Goal: Information Seeking & Learning: Learn about a topic

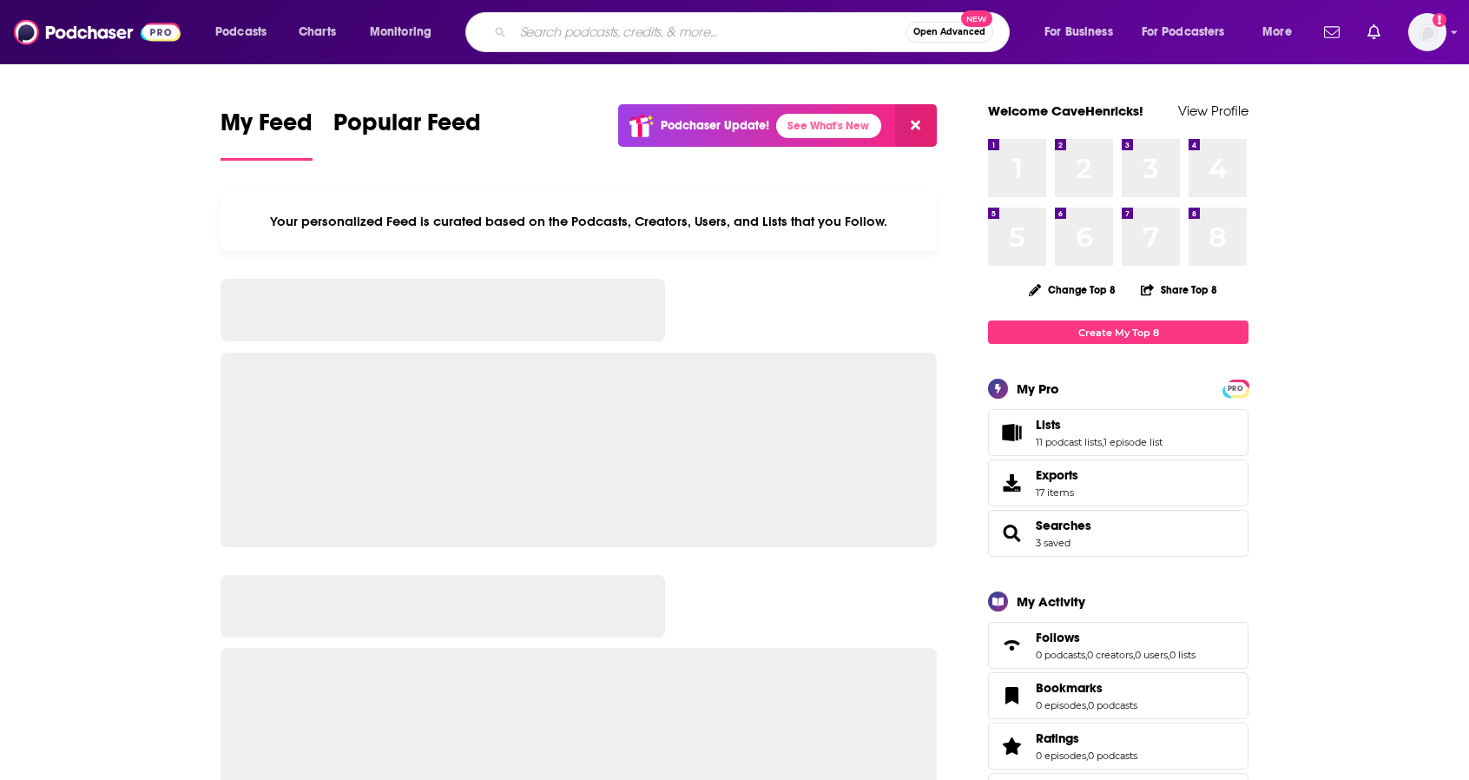
click at [627, 34] on input "Search podcasts, credits, & more..." at bounding box center [709, 32] width 393 height 28
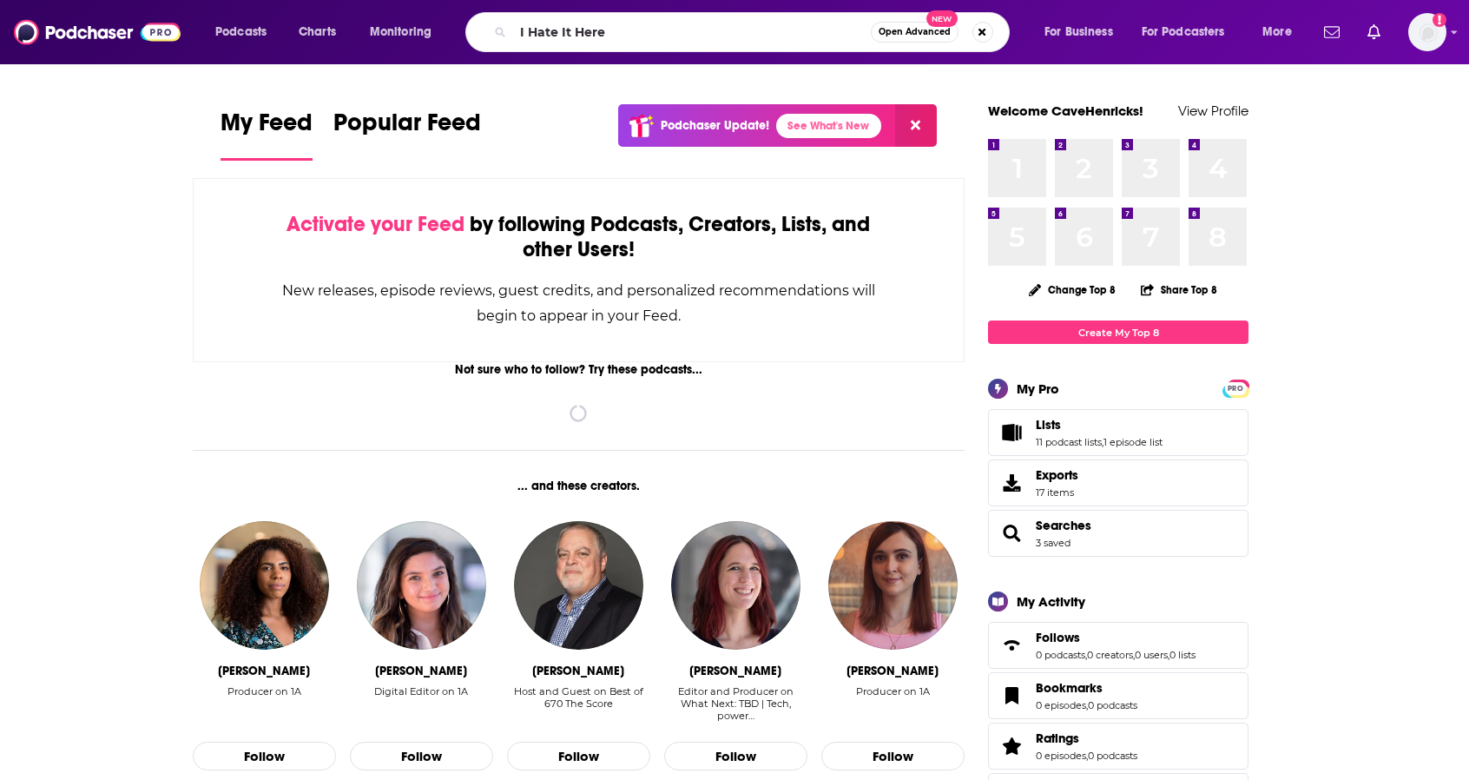
type input "I Hate It Here"
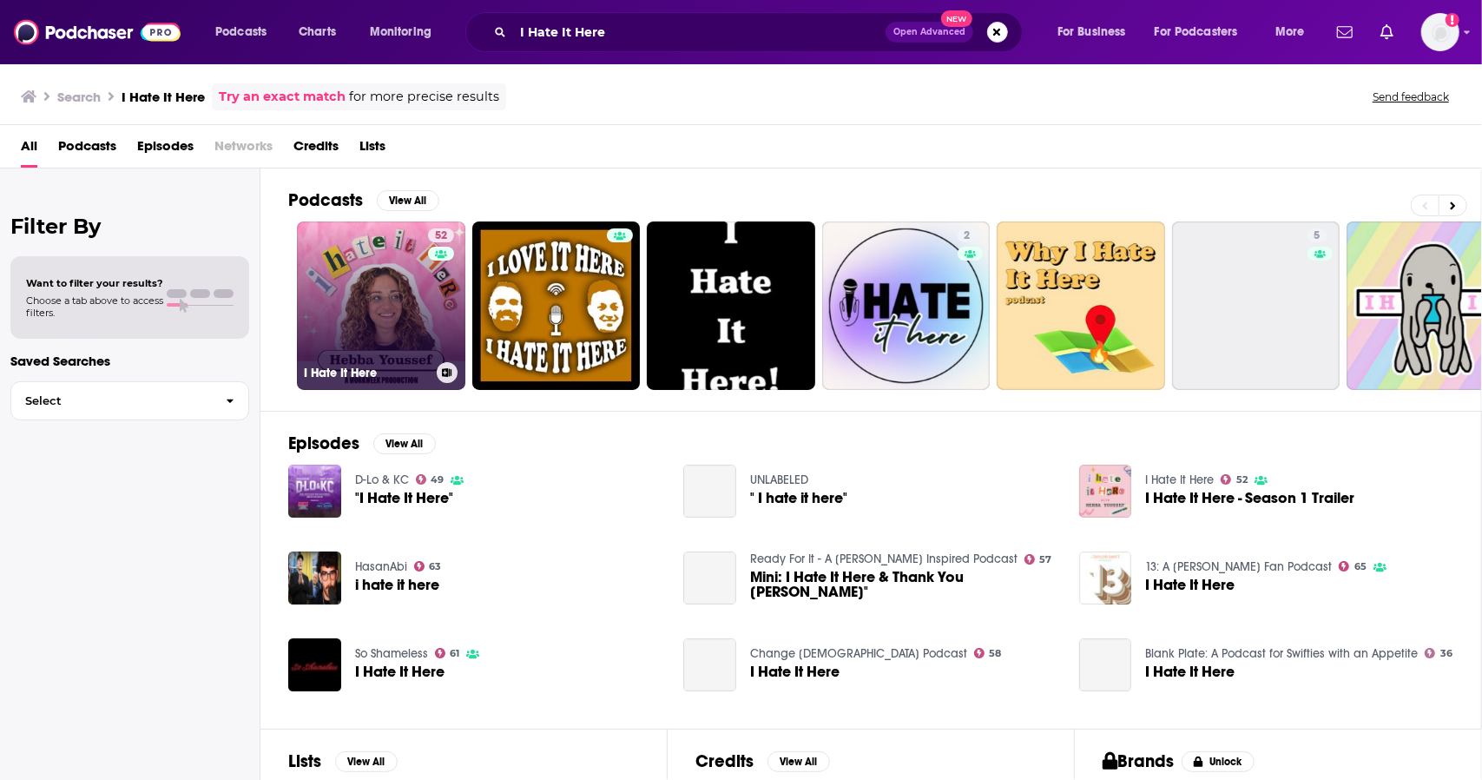
click at [412, 294] on link "52 I Hate It Here" at bounding box center [381, 305] width 168 height 168
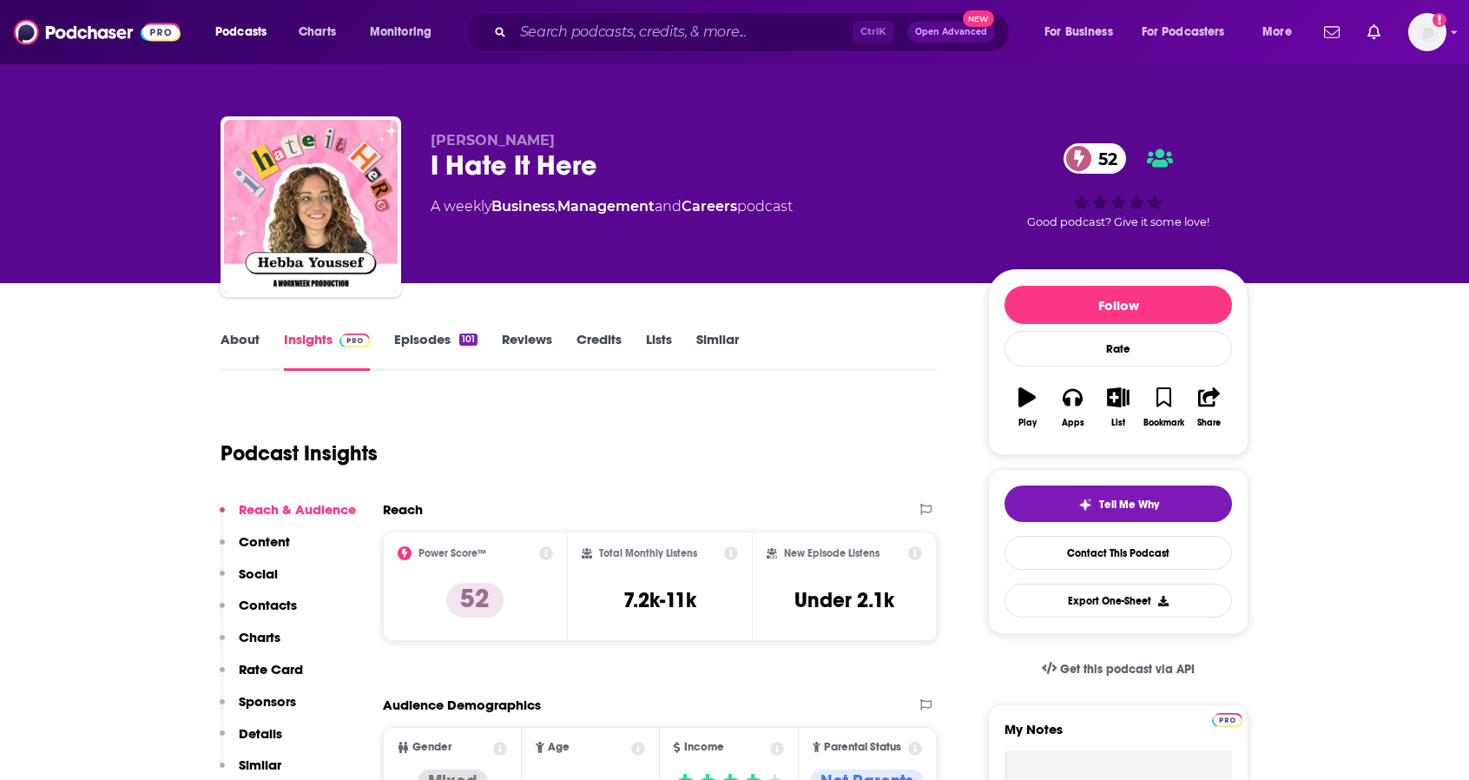
click at [240, 341] on link "About" at bounding box center [240, 351] width 39 height 40
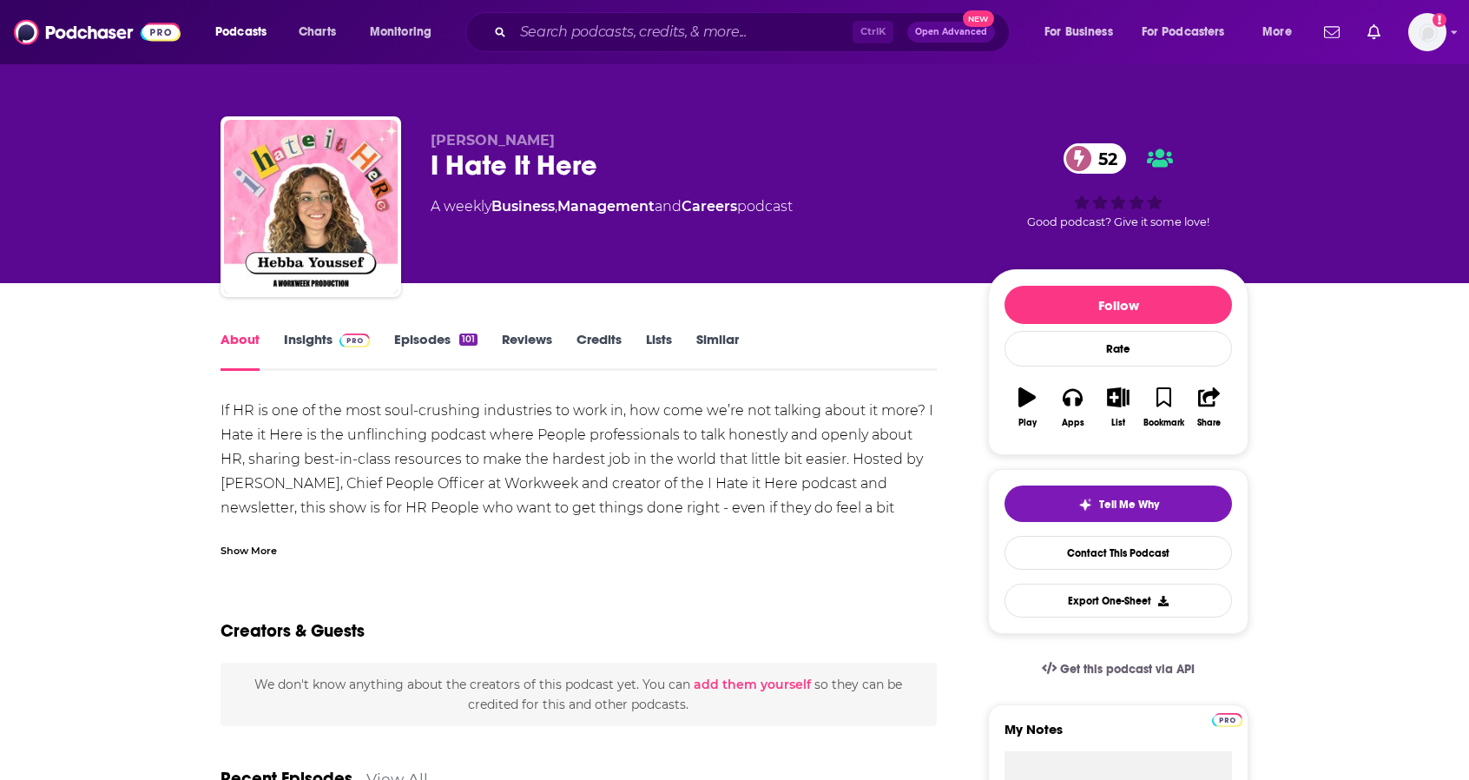
click at [296, 333] on link "Insights" at bounding box center [327, 351] width 86 height 40
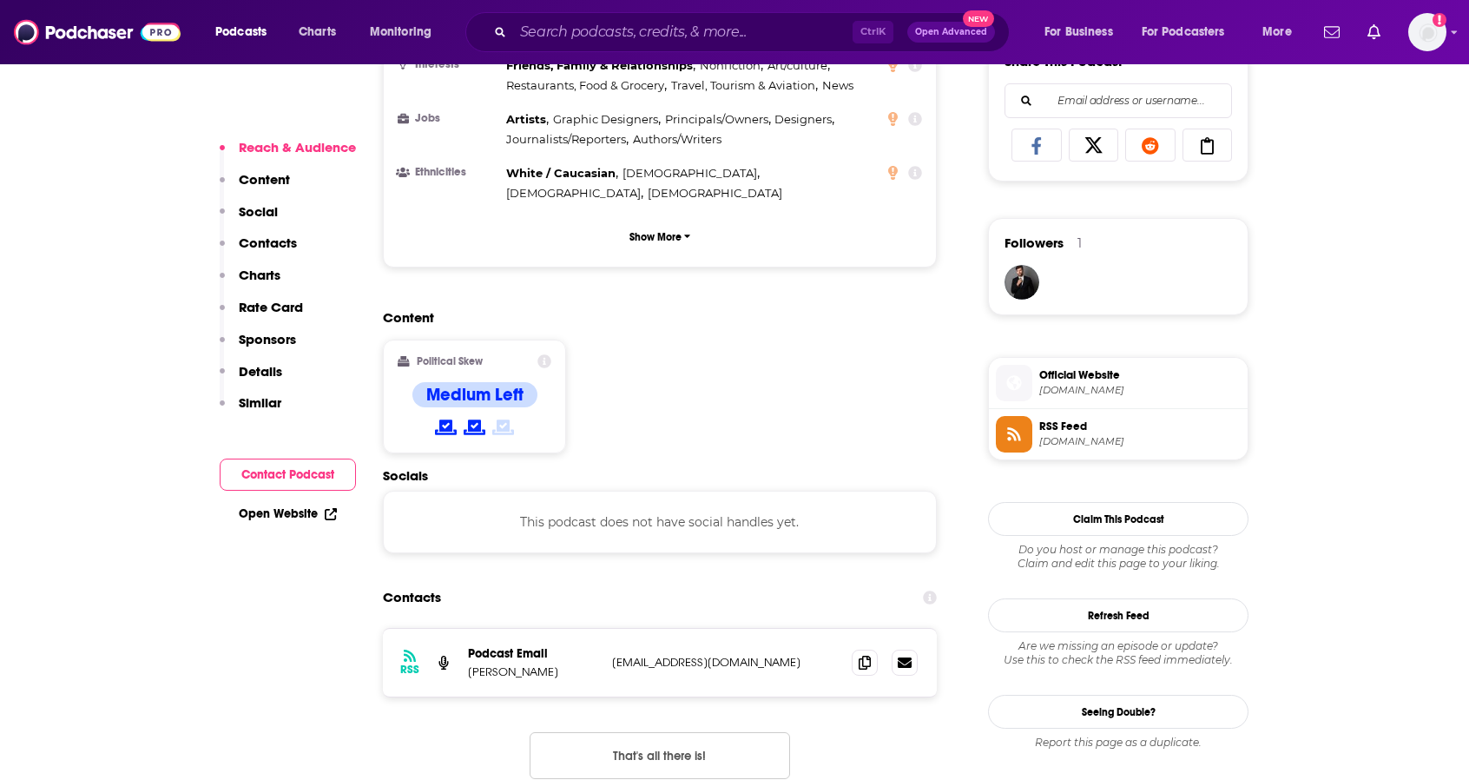
scroll to position [1129, 0]
